Goal: Transaction & Acquisition: Register for event/course

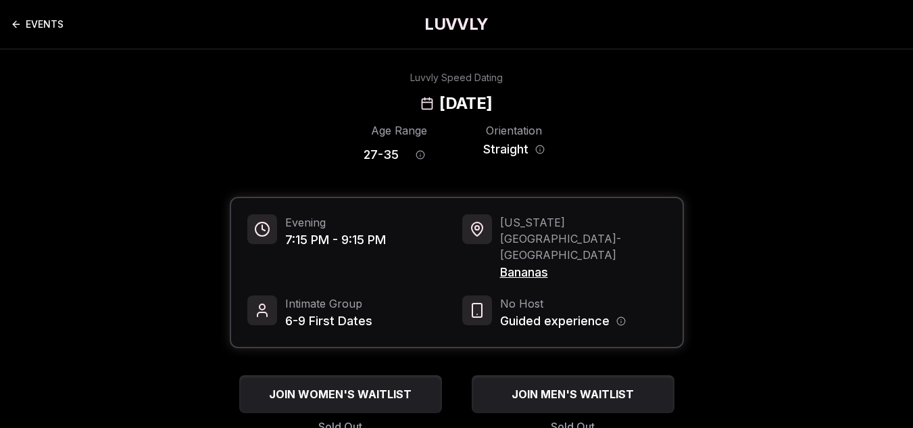
click at [61, 34] on link "EVENTS" at bounding box center [37, 24] width 53 height 27
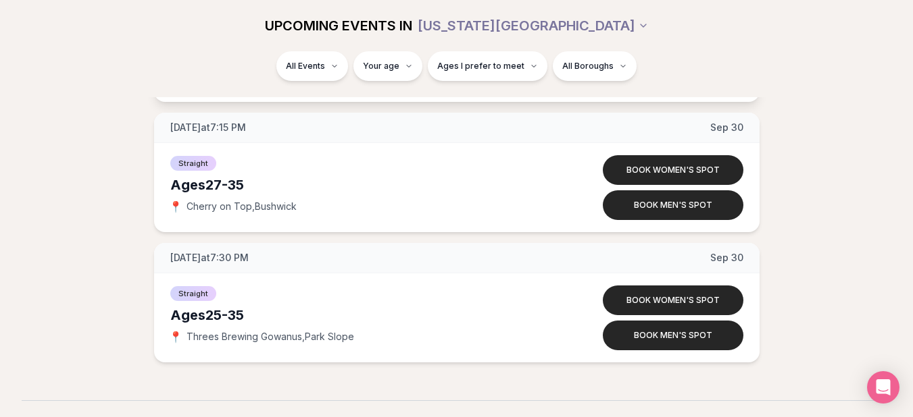
scroll to position [6592, 0]
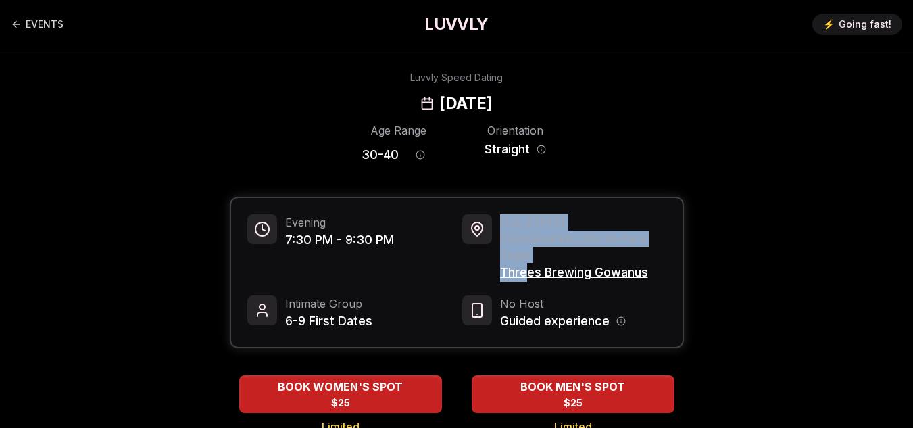
drag, startPoint x: 495, startPoint y: 241, endPoint x: 525, endPoint y: 243, distance: 29.8
click at [525, 243] on div "[US_STATE][GEOGRAPHIC_DATA] - Park Slope Threes Brewing Gowanus" at bounding box center [564, 248] width 204 height 68
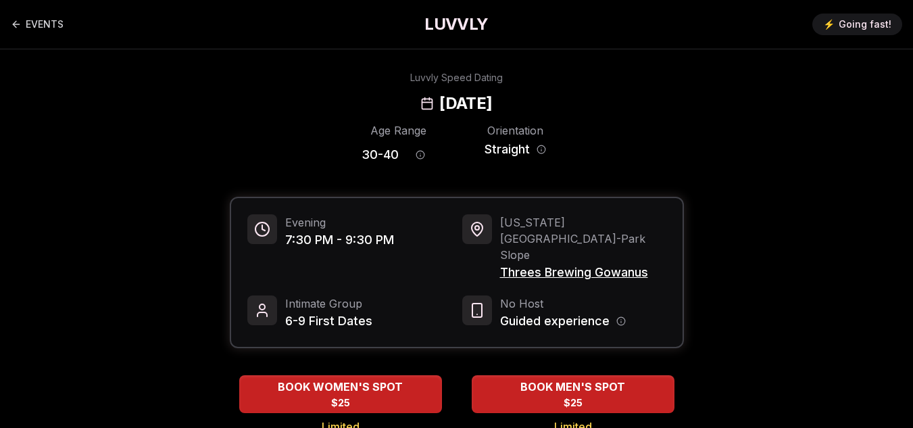
click at [600, 257] on div "Evening 7:30 PM - 9:30 PM [US_STATE][GEOGRAPHIC_DATA] - Park Slope Threes Brewi…" at bounding box center [456, 272] width 451 height 149
drag, startPoint x: 496, startPoint y: 239, endPoint x: 651, endPoint y: 247, distance: 155.5
click at [651, 247] on div "[US_STATE][GEOGRAPHIC_DATA] - Park Slope Threes Brewing Gowanus" at bounding box center [564, 248] width 204 height 68
copy span "Threes Brewing Gowanus"
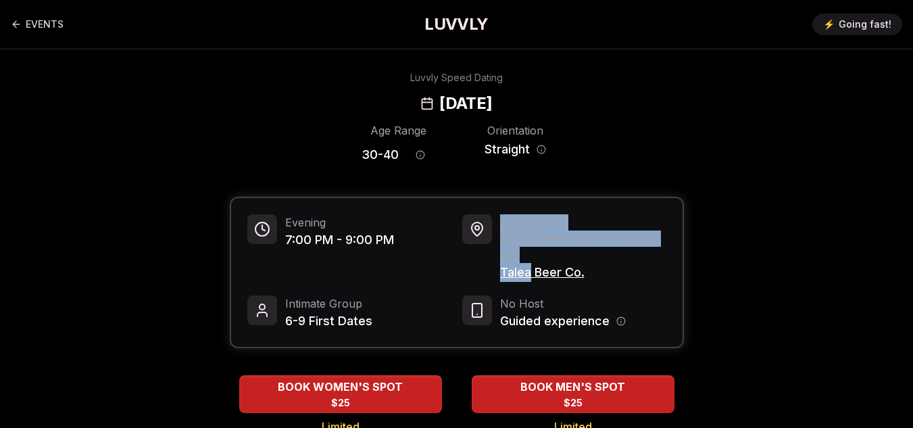
drag, startPoint x: 495, startPoint y: 234, endPoint x: 529, endPoint y: 238, distance: 33.9
click at [529, 238] on div "New York City - Cobble Hill Talea Beer Co." at bounding box center [564, 248] width 204 height 68
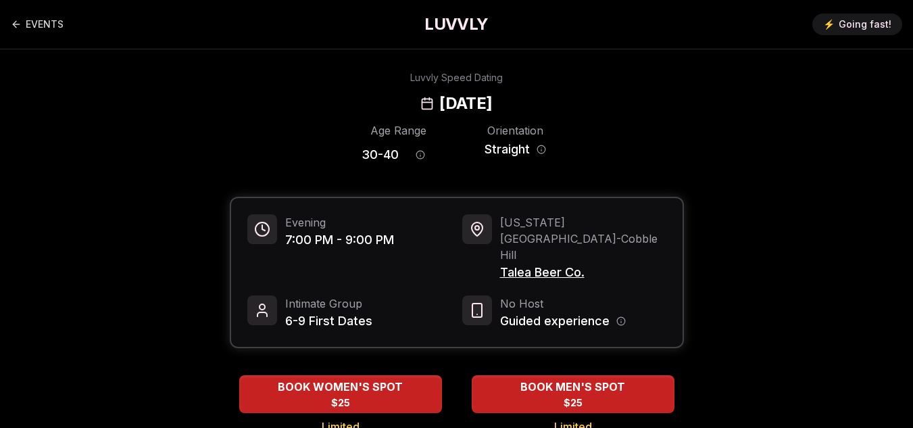
drag, startPoint x: 497, startPoint y: 240, endPoint x: 586, endPoint y: 242, distance: 89.2
click at [586, 241] on div "New York City - Cobble Hill Talea Beer Co." at bounding box center [564, 248] width 204 height 68
copy span "Talea Beer Co."
